Goal: Task Accomplishment & Management: Use online tool/utility

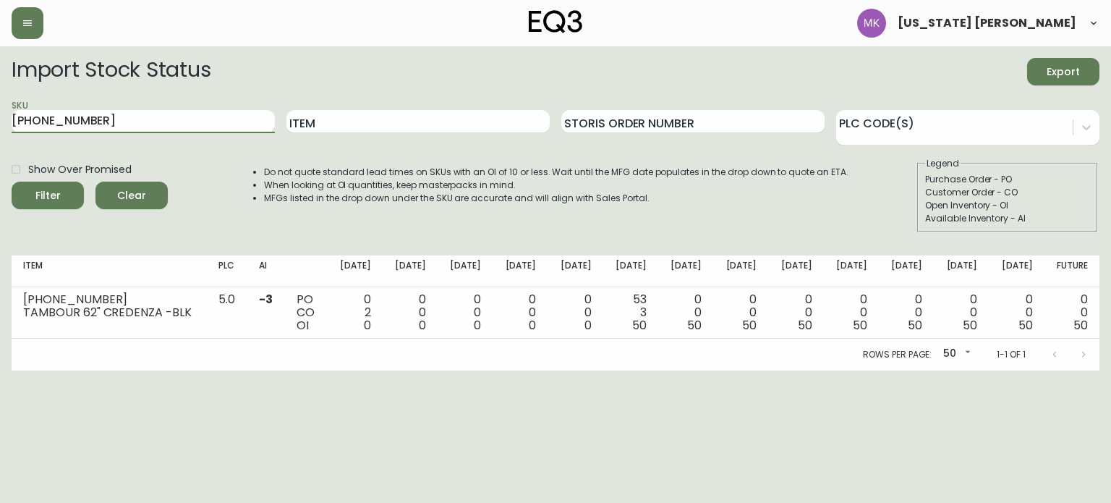
drag, startPoint x: 92, startPoint y: 124, endPoint x: 0, endPoint y: 121, distance: 91.9
click at [0, 121] on main "Import Stock Status Export SKU [PHONE_NUMBER] Item Storis Order Number PLC Code…" at bounding box center [555, 208] width 1111 height 324
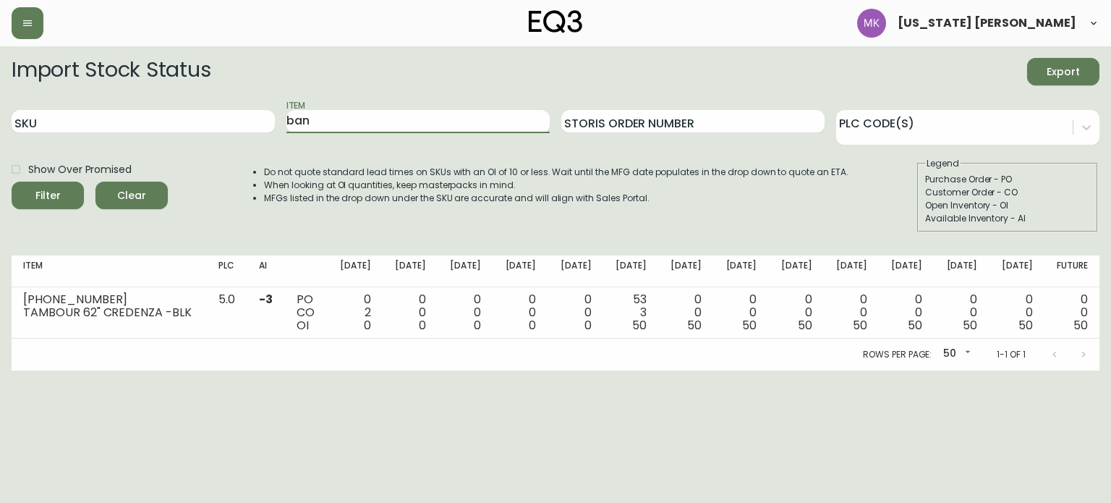
type input "ban"
click at [12, 182] on button "Filter" at bounding box center [48, 195] width 72 height 27
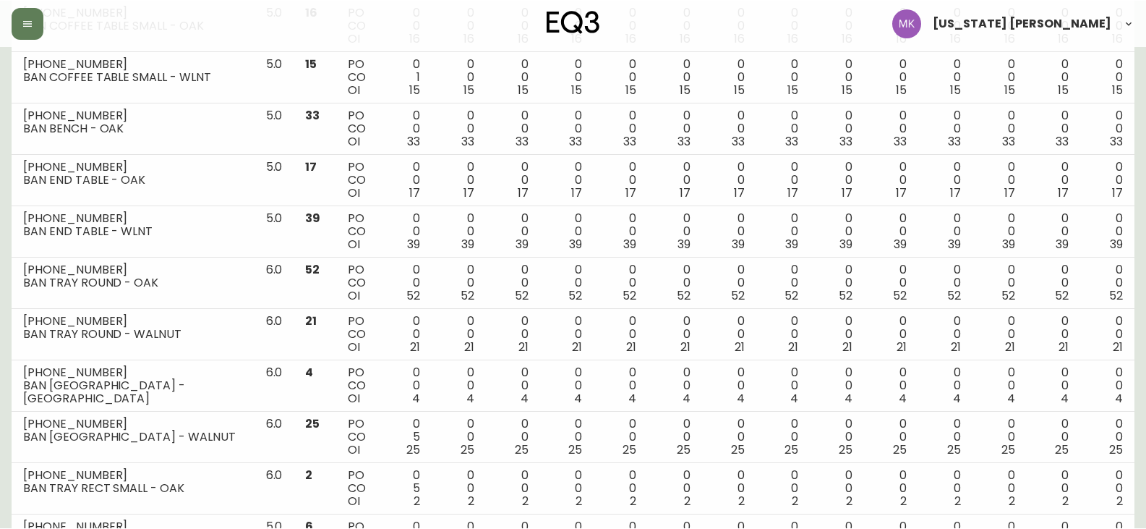
scroll to position [437, 0]
